Goal: Learn about a topic

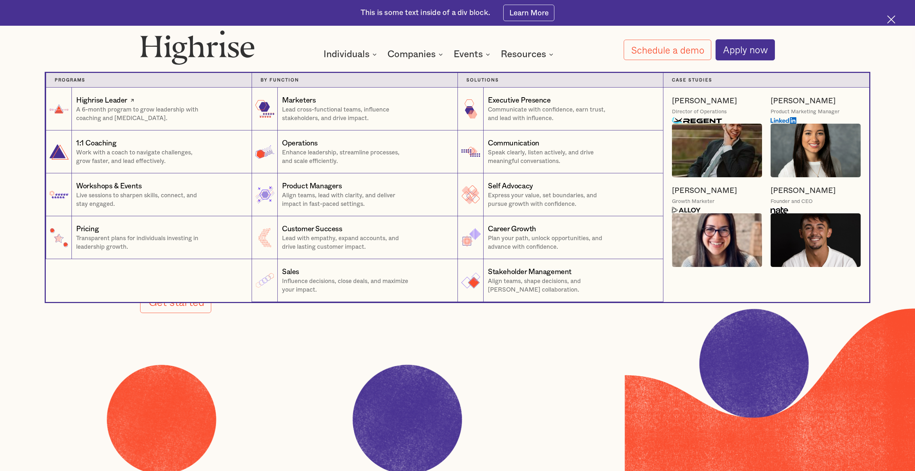
click at [129, 110] on p "A 6-month program to grow leadership with coaching and [MEDICAL_DATA]." at bounding box center [140, 113] width 129 height 17
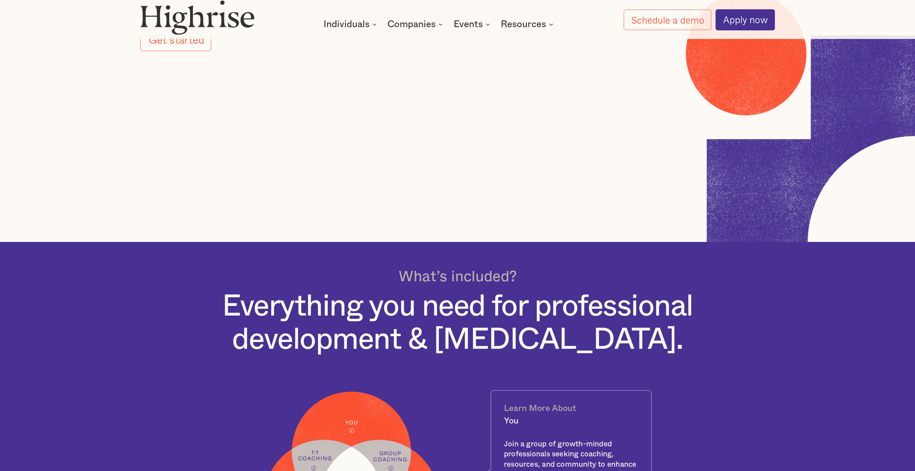
scroll to position [249, 0]
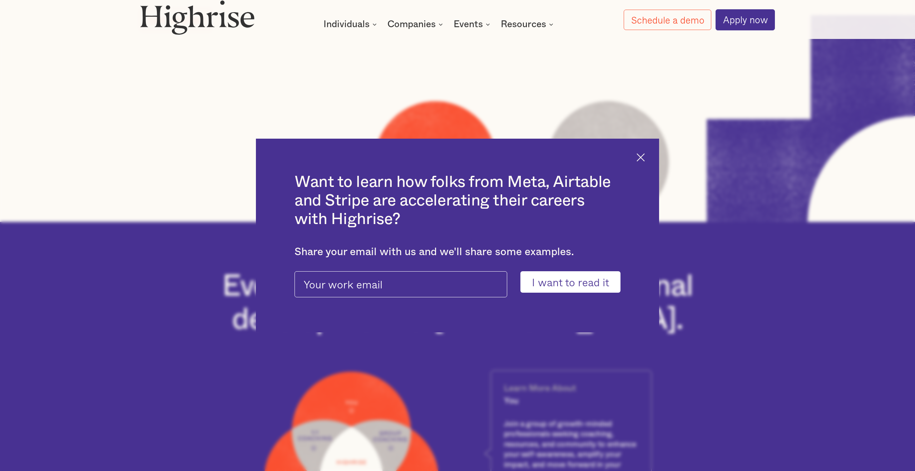
click at [639, 163] on div "Want to learn how folks from Meta, Airtable and Stripe are accelerating their c…" at bounding box center [457, 236] width 403 height 194
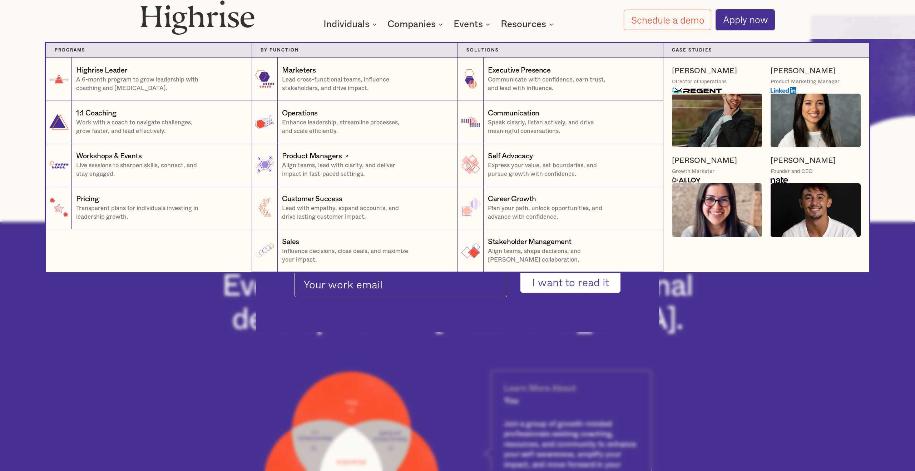
click at [335, 160] on div "Product Managers" at bounding box center [312, 156] width 60 height 10
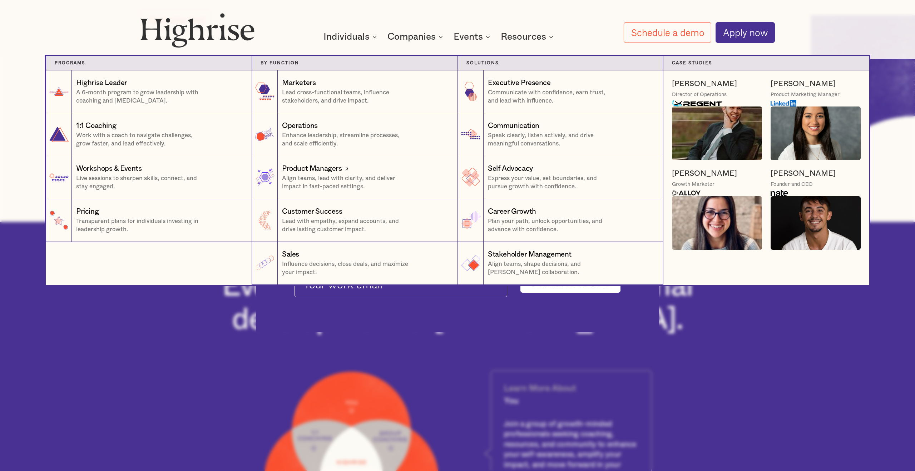
scroll to position [0, 0]
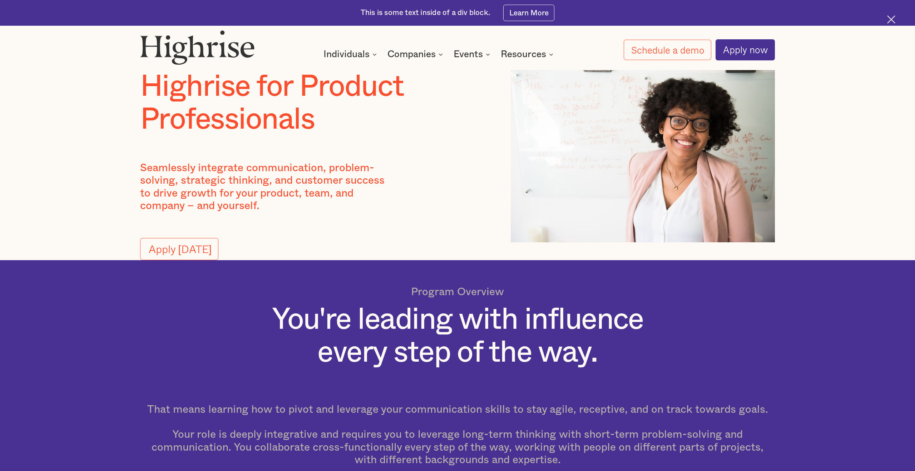
scroll to position [51, 0]
